Goal: Information Seeking & Learning: Learn about a topic

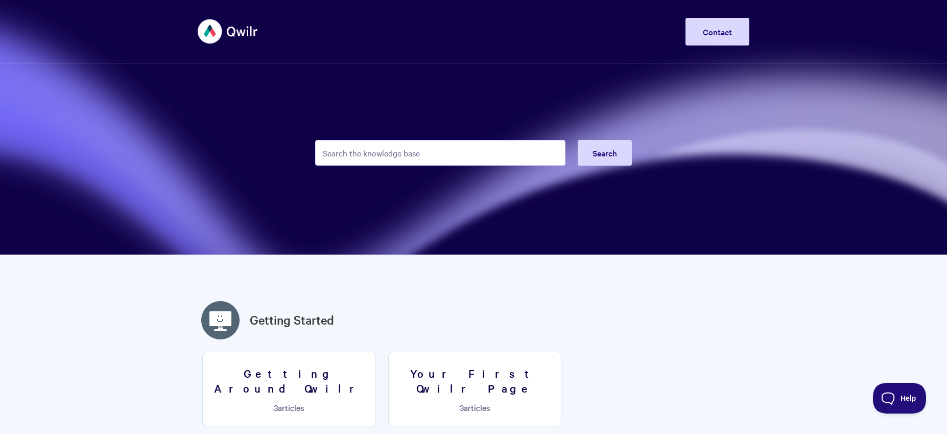
click at [434, 161] on input "Search the knowledge base" at bounding box center [440, 153] width 250 height 26
type input "[DOMAIN_NAME]"
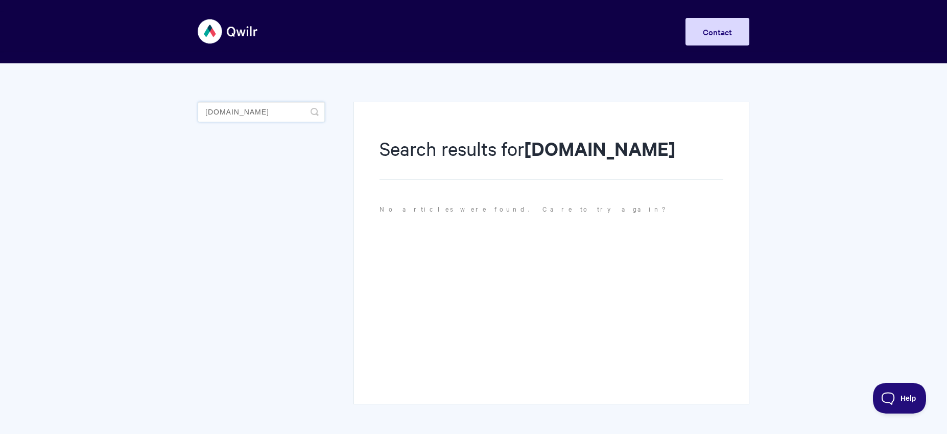
click at [266, 107] on input "[DOMAIN_NAME]" at bounding box center [261, 112] width 127 height 20
click at [268, 109] on input "[DOMAIN_NAME]" at bounding box center [261, 112] width 127 height 20
type input "make"
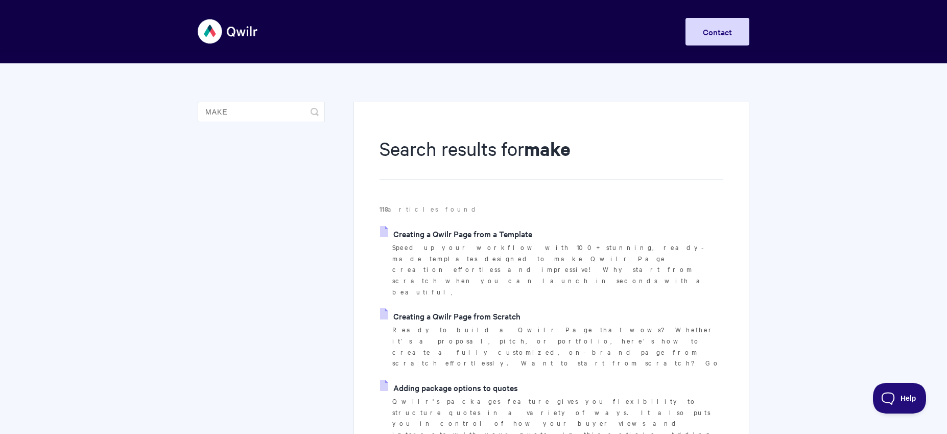
click at [245, 37] on img at bounding box center [228, 31] width 61 height 38
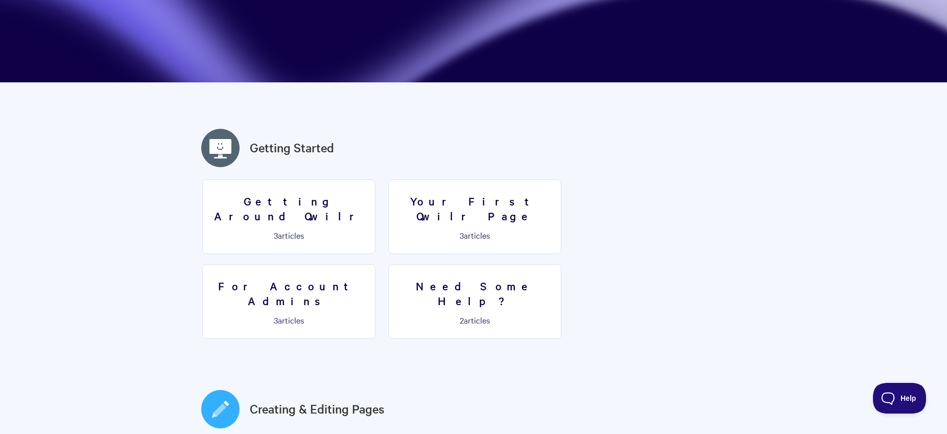
scroll to position [173, 0]
